Goal: Task Accomplishment & Management: Manage account settings

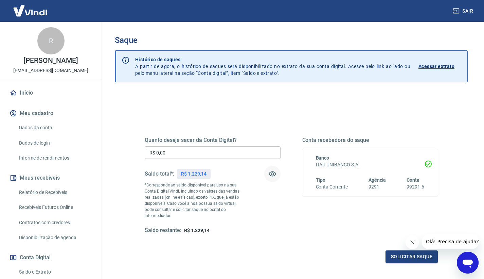
click at [270, 174] on icon "button" at bounding box center [272, 174] width 8 height 8
click at [271, 174] on icon "button" at bounding box center [272, 174] width 8 height 8
click at [413, 242] on icon "Fechar mensagem da empresa" at bounding box center [412, 241] width 5 height 5
click at [201, 155] on input "R$ 0,00" at bounding box center [213, 152] width 136 height 13
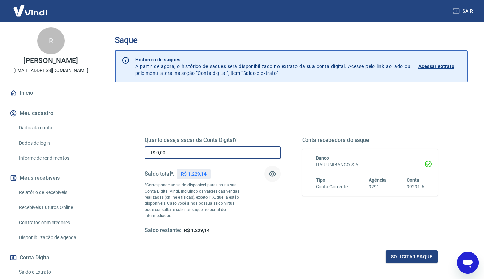
click at [194, 149] on input "R$ 0,00" at bounding box center [213, 152] width 136 height 13
type input "R$ 1.229,14"
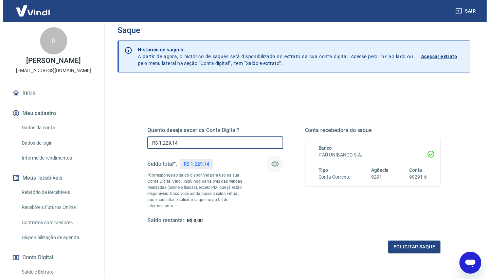
scroll to position [20, 0]
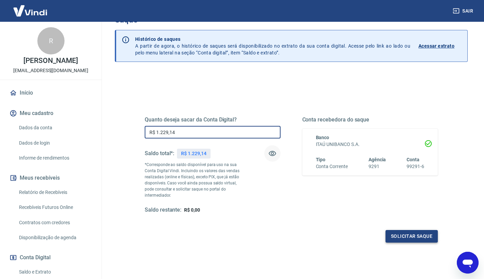
click at [396, 231] on button "Solicitar saque" at bounding box center [412, 236] width 52 height 13
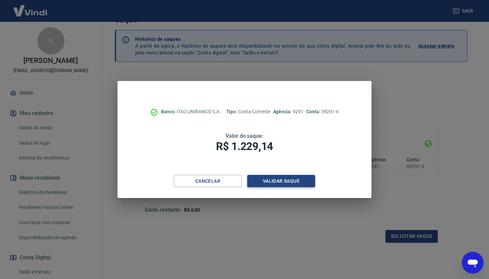
click at [265, 179] on button "Validar saque" at bounding box center [281, 181] width 68 height 13
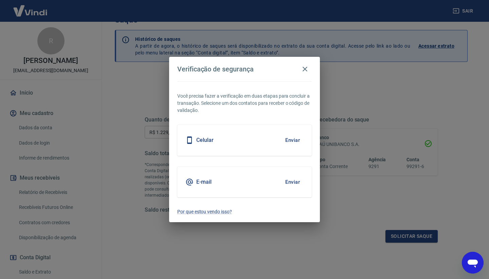
click at [269, 139] on div "Celular Enviar" at bounding box center [244, 140] width 135 height 31
click at [285, 141] on button "Enviar" at bounding box center [293, 140] width 22 height 14
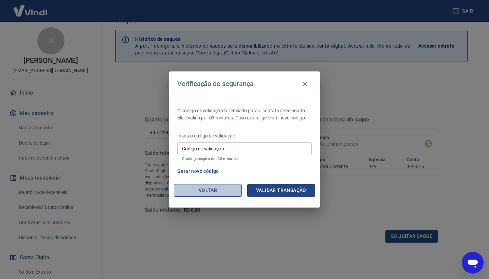
click at [220, 189] on button "Voltar" at bounding box center [208, 190] width 68 height 13
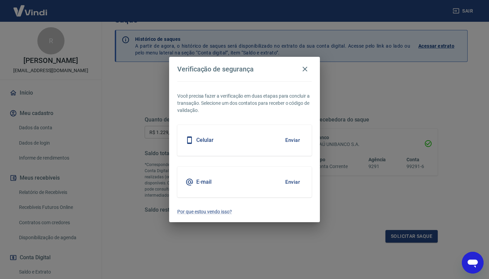
click at [231, 178] on div "E-mail Enviar" at bounding box center [244, 181] width 135 height 31
click at [304, 181] on div "E-mail Enviar" at bounding box center [244, 181] width 135 height 31
click at [298, 182] on button "Enviar" at bounding box center [293, 182] width 22 height 14
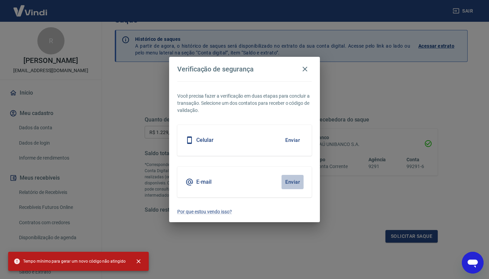
click at [287, 181] on button "Enviar" at bounding box center [293, 182] width 22 height 14
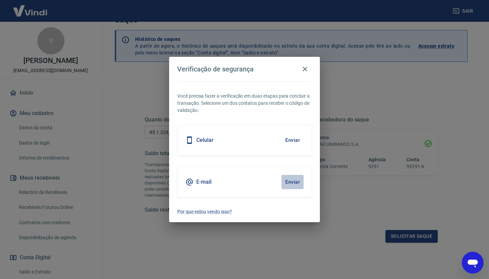
click at [291, 181] on button "Enviar" at bounding box center [293, 182] width 22 height 14
click at [200, 180] on h5 "E-mail" at bounding box center [203, 181] width 15 height 7
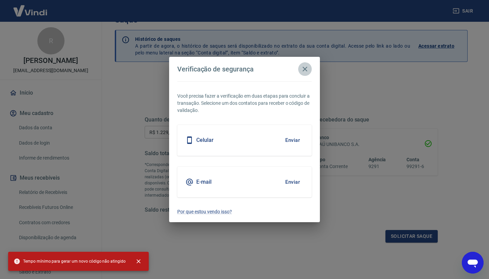
click at [305, 72] on icon "button" at bounding box center [305, 69] width 8 height 8
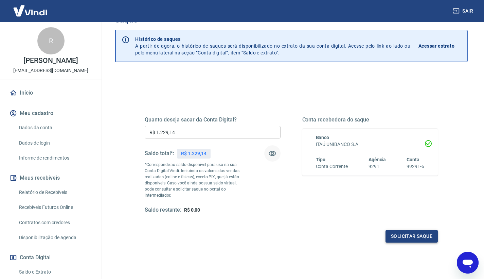
click at [394, 232] on button "Solicitar saque" at bounding box center [412, 236] width 52 height 13
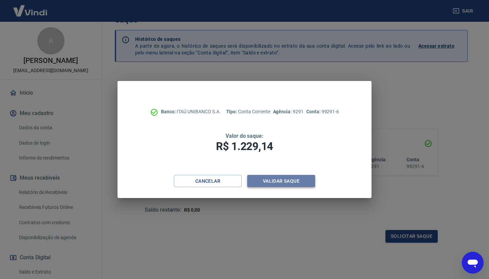
click at [280, 182] on button "Validar saque" at bounding box center [281, 181] width 68 height 13
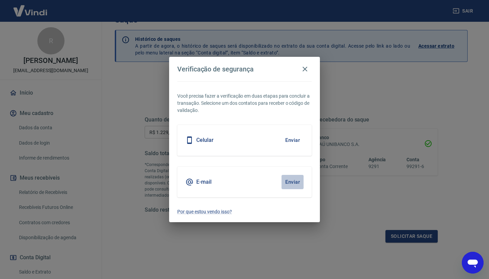
click at [287, 181] on button "Enviar" at bounding box center [293, 182] width 22 height 14
drag, startPoint x: 262, startPoint y: 149, endPoint x: 289, endPoint y: 143, distance: 28.0
click at [262, 149] on div "Celular Enviar" at bounding box center [244, 140] width 135 height 31
click at [291, 143] on button "Enviar" at bounding box center [293, 140] width 22 height 14
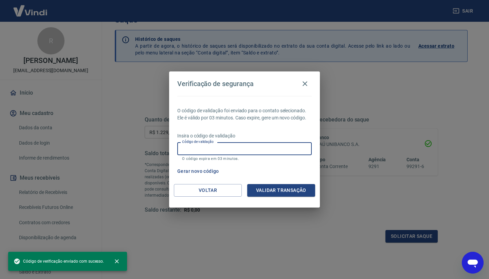
click at [239, 152] on input "Código de validação" at bounding box center [244, 148] width 135 height 13
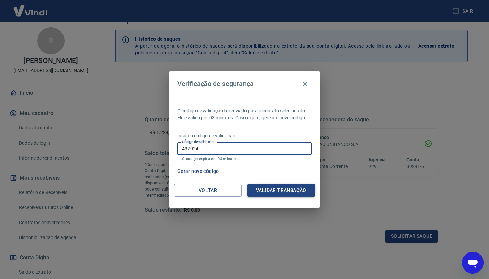
type input "432024"
click at [287, 195] on button "Validar transação" at bounding box center [281, 190] width 68 height 13
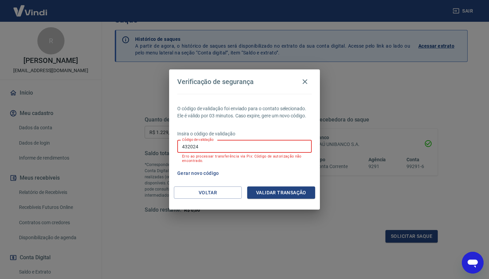
click at [207, 143] on input "432024" at bounding box center [244, 146] width 135 height 13
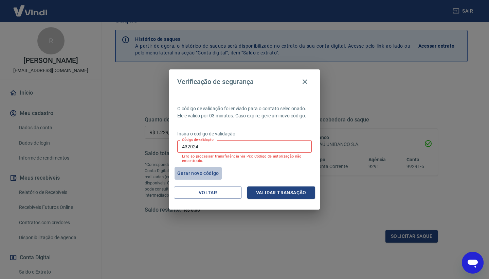
click at [207, 174] on button "Gerar novo código" at bounding box center [198, 173] width 47 height 13
click at [219, 146] on input "432024" at bounding box center [244, 146] width 135 height 13
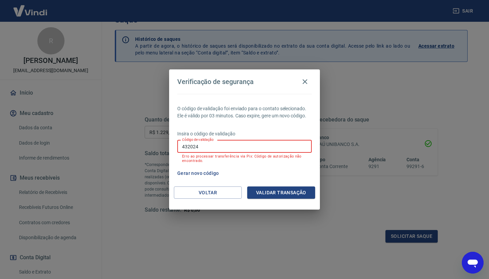
click at [219, 146] on input "432024" at bounding box center [244, 146] width 135 height 13
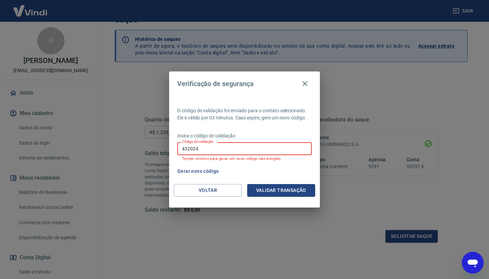
click at [219, 146] on input "432024" at bounding box center [244, 148] width 135 height 13
type input "570415"
click at [283, 192] on button "Validar transação" at bounding box center [281, 190] width 68 height 13
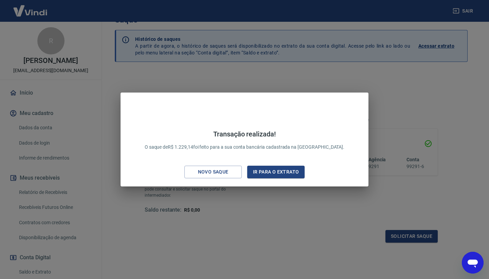
click at [251, 160] on div "Transação realizada! O saque de R$ 1.229,14 foi feito para a sua conta bancária…" at bounding box center [244, 141] width 237 height 80
click at [283, 171] on button "Ir para o extrato" at bounding box center [275, 171] width 57 height 13
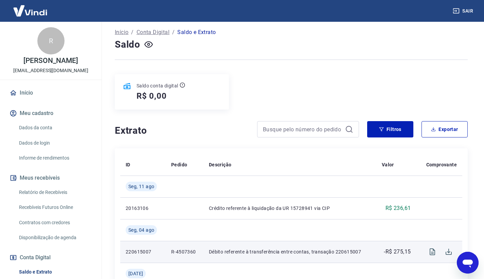
scroll to position [61, 0]
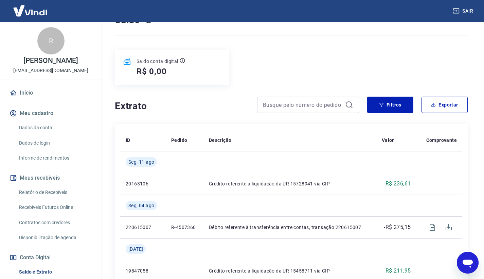
click at [73, 199] on link "Relatório de Recebíveis" at bounding box center [54, 192] width 77 height 14
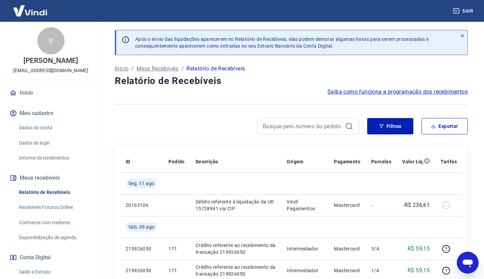
scroll to position [51, 0]
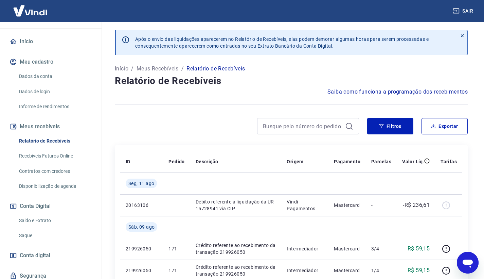
click at [41, 227] on link "Saldo e Extrato" at bounding box center [54, 220] width 77 height 14
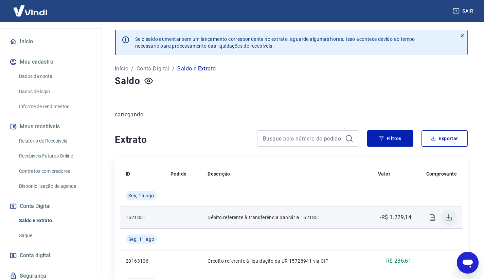
click at [450, 219] on icon "Download" at bounding box center [449, 217] width 8 height 8
